Goal: Task Accomplishment & Management: Complete application form

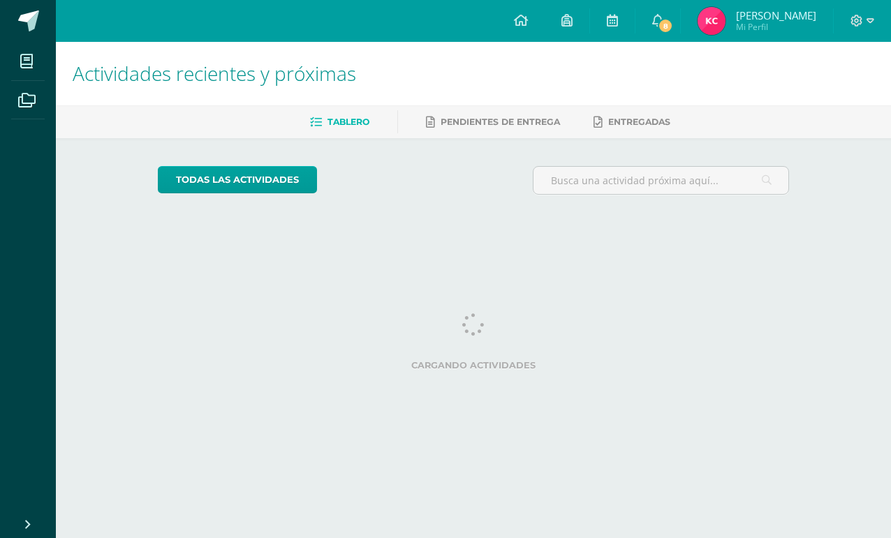
click at [857, 2] on div at bounding box center [862, 21] width 57 height 42
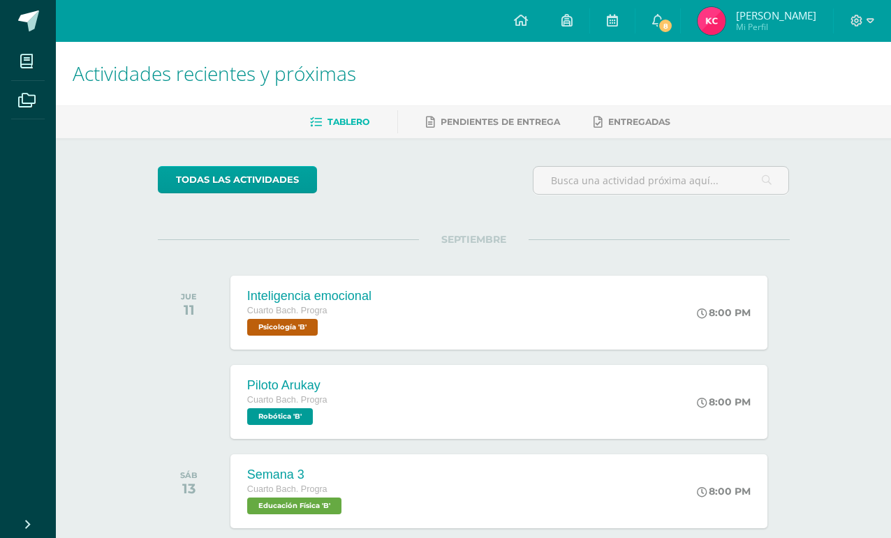
click at [849, 29] on div at bounding box center [862, 21] width 57 height 42
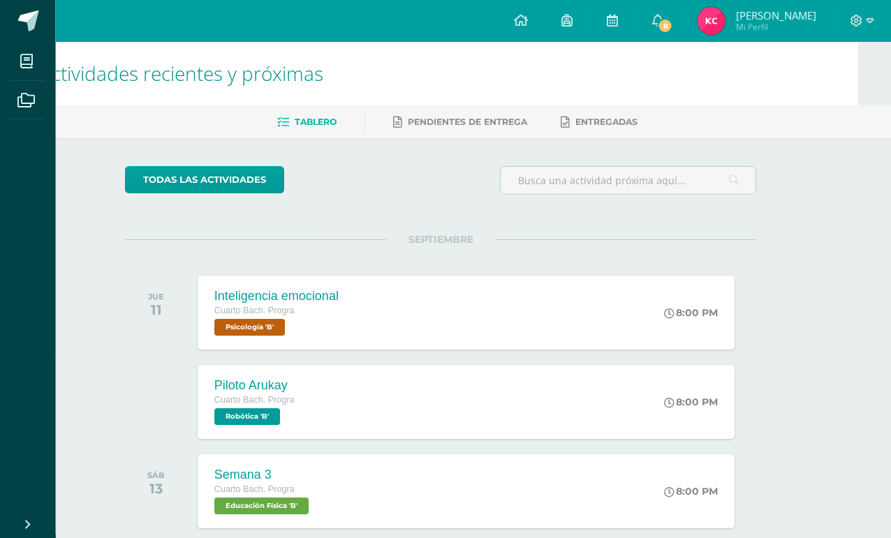
scroll to position [0, 34]
click at [856, 15] on icon at bounding box center [857, 21] width 12 height 12
click at [836, 101] on span "Cerrar sesión" at bounding box center [826, 95] width 63 height 13
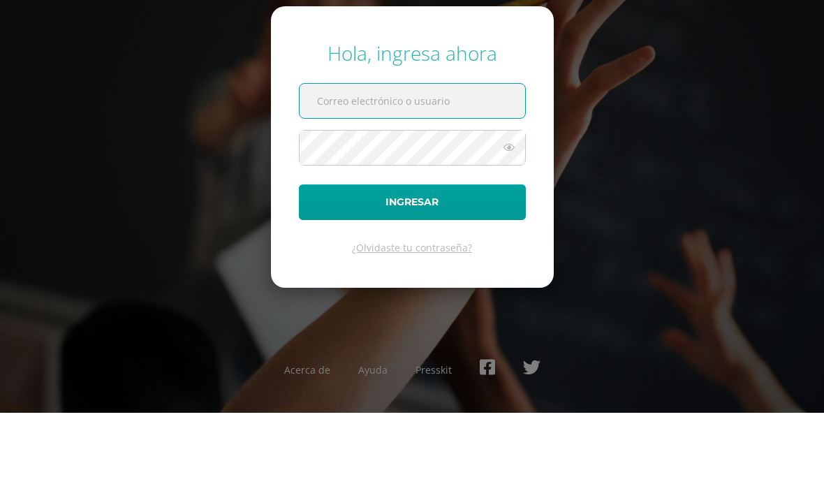
scroll to position [45, 0]
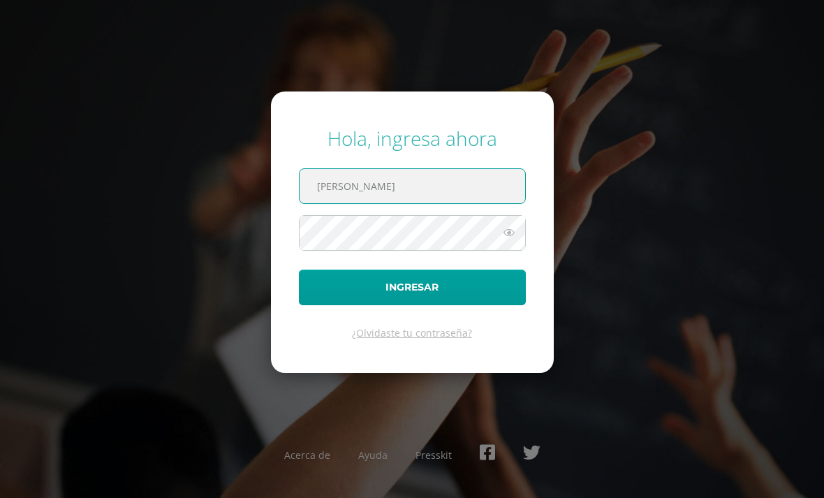
type input "[PERSON_NAME][EMAIL_ADDRESS][DOMAIN_NAME]"
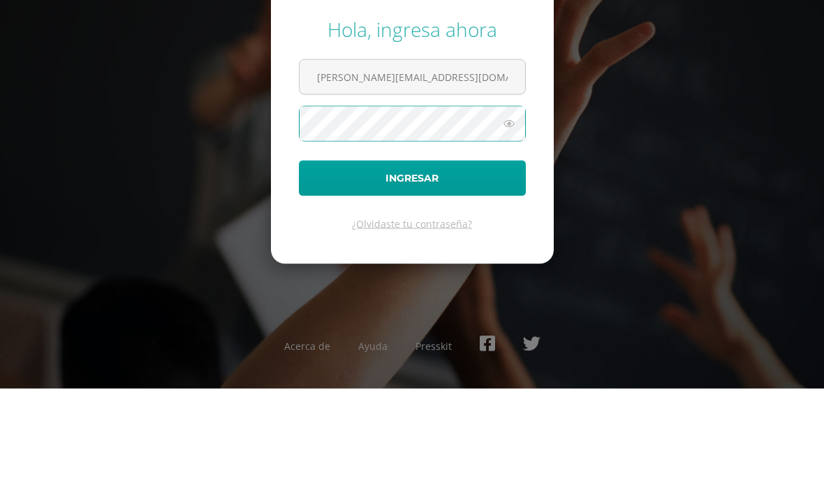
click at [513, 224] on icon at bounding box center [509, 232] width 18 height 17
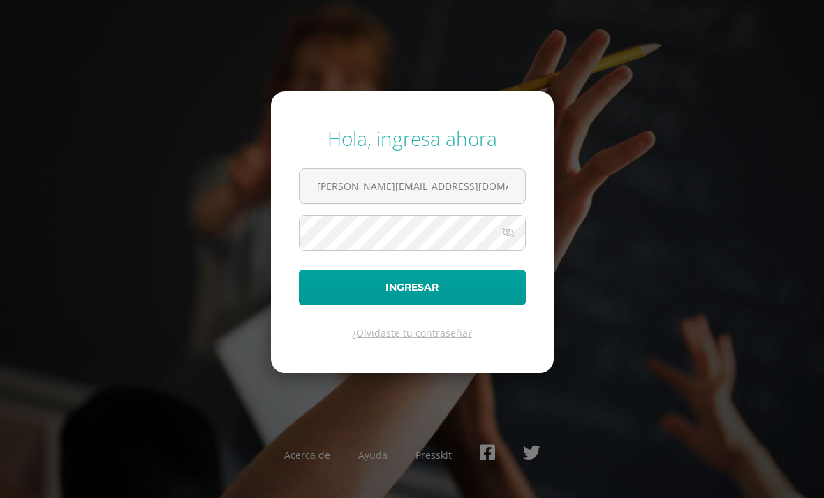
click at [419, 270] on button "Ingresar" at bounding box center [412, 288] width 227 height 36
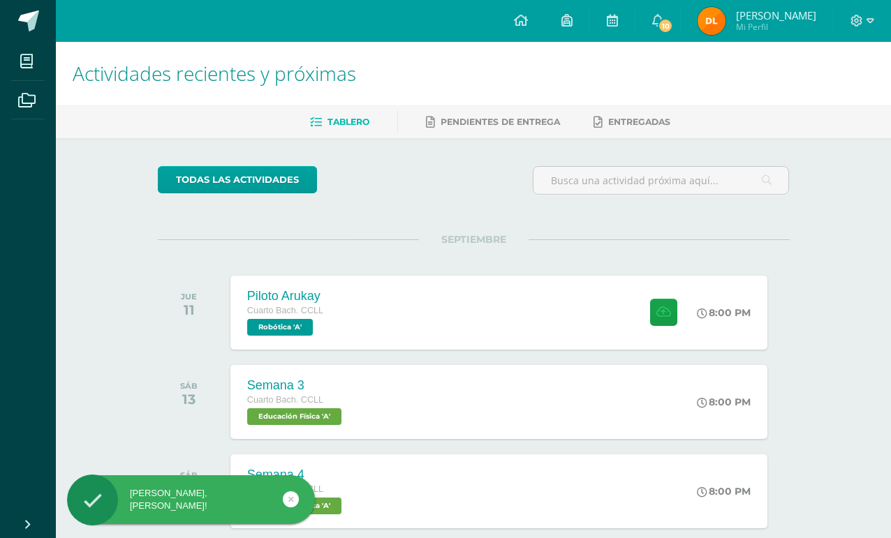
click at [672, 316] on button at bounding box center [663, 312] width 27 height 27
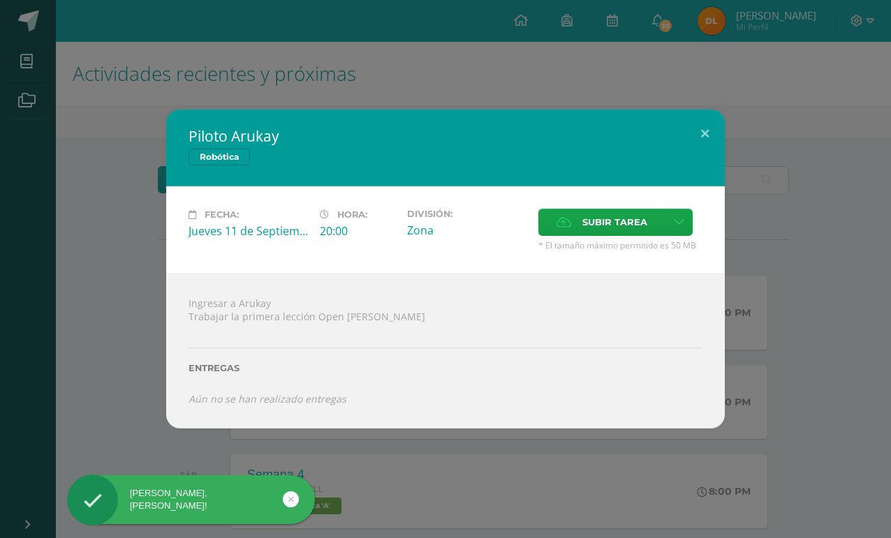
click at [617, 242] on span "* El tamaño máximo permitido es 50 MB" at bounding box center [620, 245] width 164 height 12
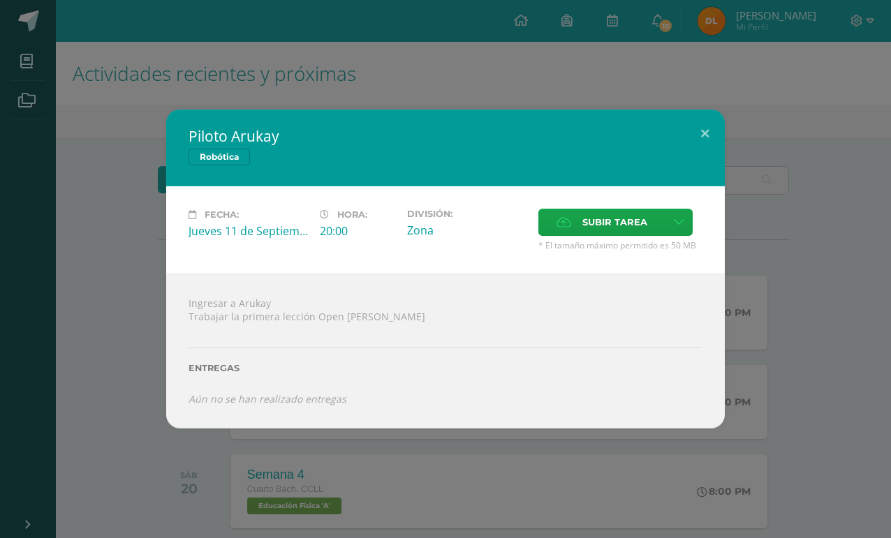
click at [612, 251] on div "Fecha: Jueves 11 de Septiembre Hora: 20:00 División: Zona Subir tarea Cancelar" at bounding box center [445, 229] width 559 height 87
click at [610, 224] on span "Subir tarea" at bounding box center [614, 222] width 65 height 26
click at [0, 0] on input "Subir tarea" at bounding box center [0, 0] width 0 height 0
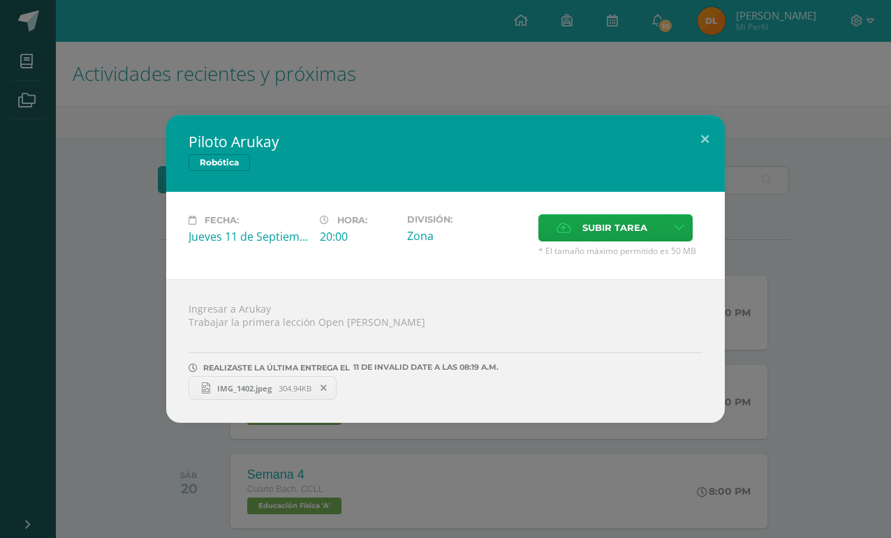
click at [699, 127] on button at bounding box center [705, 138] width 40 height 47
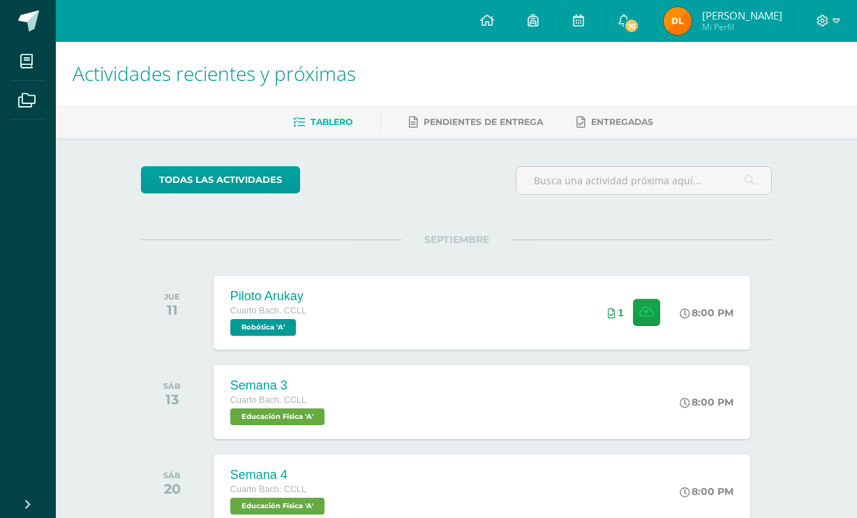
click at [644, 310] on icon at bounding box center [647, 313] width 15 height 12
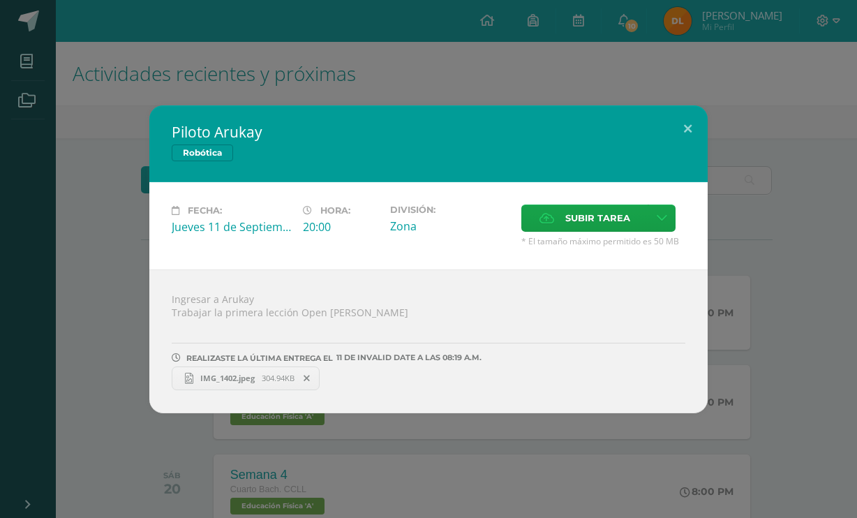
click at [247, 381] on span "IMG_1402.jpeg" at bounding box center [227, 378] width 68 height 10
